Goal: Transaction & Acquisition: Purchase product/service

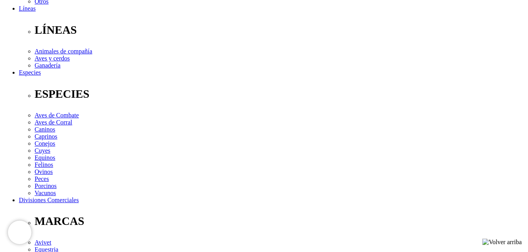
scroll to position [197, 0]
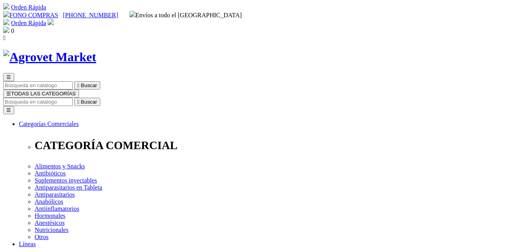
click at [73, 98] on input "Buscar" at bounding box center [38, 102] width 70 height 8
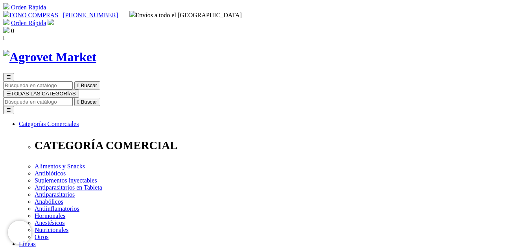
click at [73, 98] on input "Buscar" at bounding box center [38, 102] width 70 height 8
type input "ANABOLICOS"
click at [124, 99] on icon "" at bounding box center [123, 102] width 2 height 6
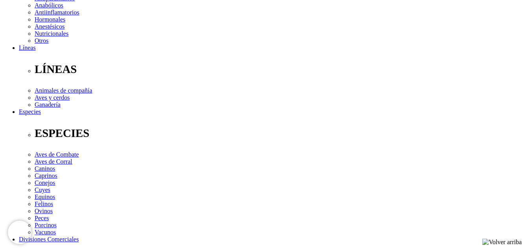
scroll to position [236, 0]
